Goal: Information Seeking & Learning: Learn about a topic

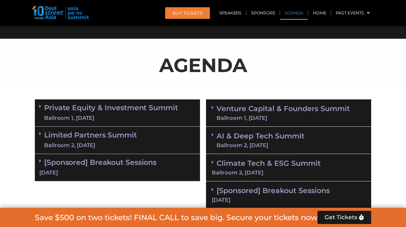
scroll to position [342, 0]
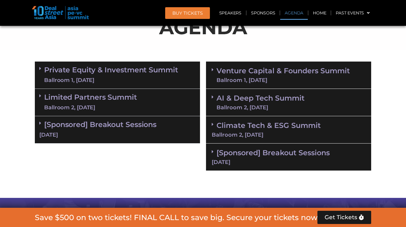
click at [134, 78] on div "Ballroom 1, [DATE]" at bounding box center [111, 81] width 134 height 8
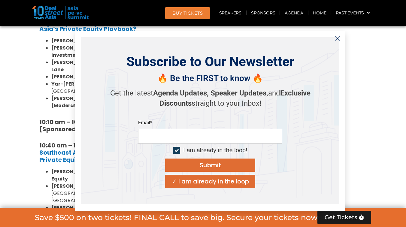
scroll to position [488, 0]
click at [337, 37] on icon "Close" at bounding box center [337, 38] width 5 height 5
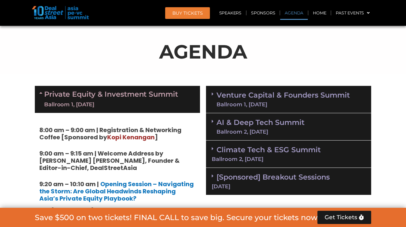
scroll to position [306, 0]
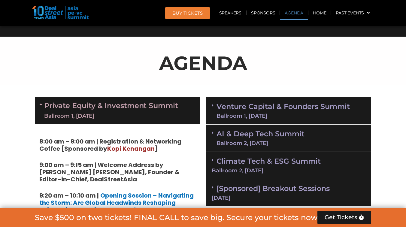
click at [145, 104] on link "Private Equity & Investment Summit Ballroom 1, [DATE]" at bounding box center [111, 111] width 134 height 18
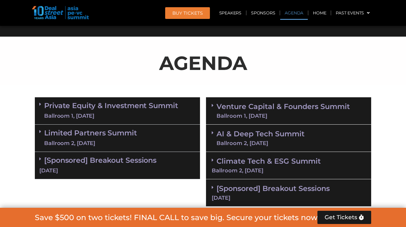
click at [145, 104] on link "Private Equity & Investment Summit Ballroom 1, [DATE]" at bounding box center [111, 111] width 134 height 18
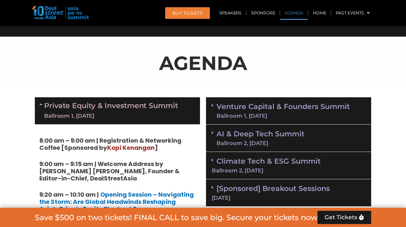
click at [145, 104] on link "Private Equity & Investment Summit Ballroom 1, [DATE]" at bounding box center [111, 111] width 134 height 18
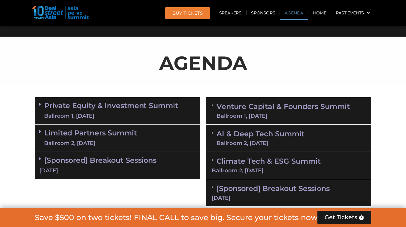
click at [125, 136] on link "Limited Partners [GEOGRAPHIC_DATA] 2, [DATE]" at bounding box center [90, 138] width 93 height 18
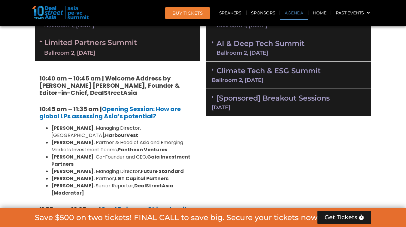
scroll to position [373, 0]
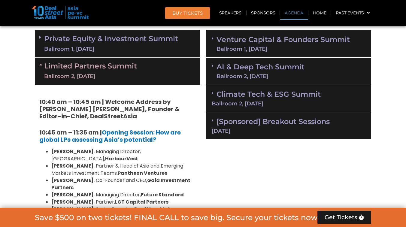
click at [121, 73] on div "Ballroom 2, [DATE]" at bounding box center [90, 77] width 93 height 8
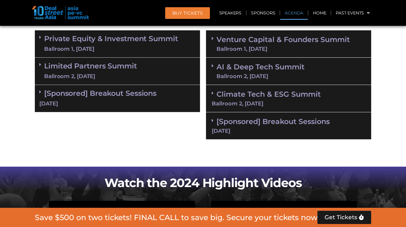
click at [124, 96] on link "[Sponsored] Breakout Sessions [DATE]" at bounding box center [117, 98] width 156 height 19
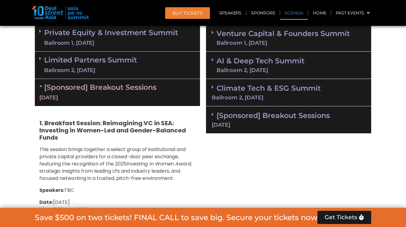
scroll to position [384, 0]
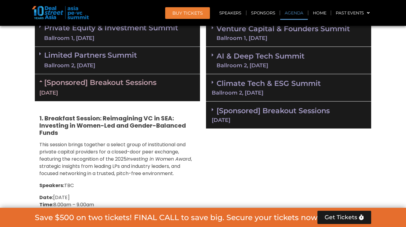
click at [124, 79] on link "[Sponsored] Breakout Sessions [DATE]" at bounding box center [117, 87] width 156 height 19
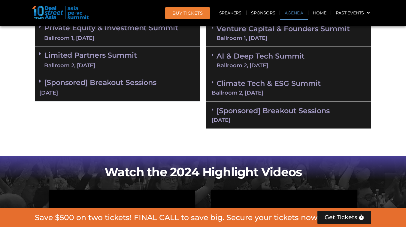
click at [388, 123] on section "Private Equity & Investment Summit Ballroom 1, [DATE] 8:00 am – 9:00 am | Regis…" at bounding box center [203, 74] width 406 height 115
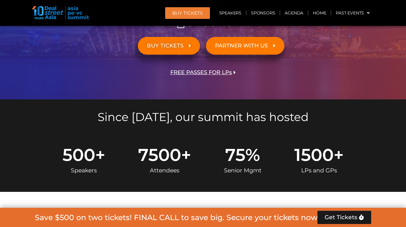
scroll to position [150, 0]
